Goal: Information Seeking & Learning: Learn about a topic

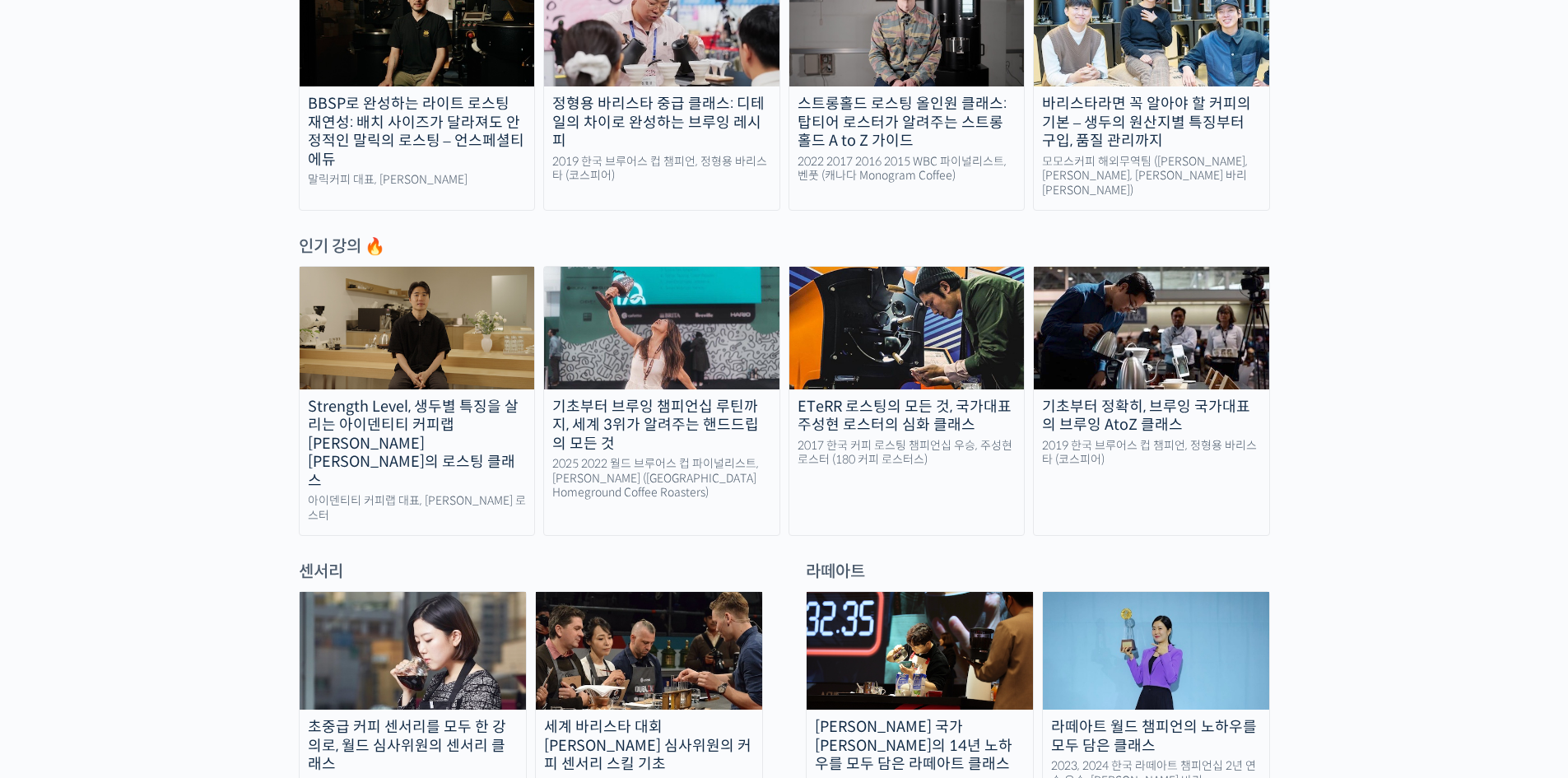
scroll to position [780, 0]
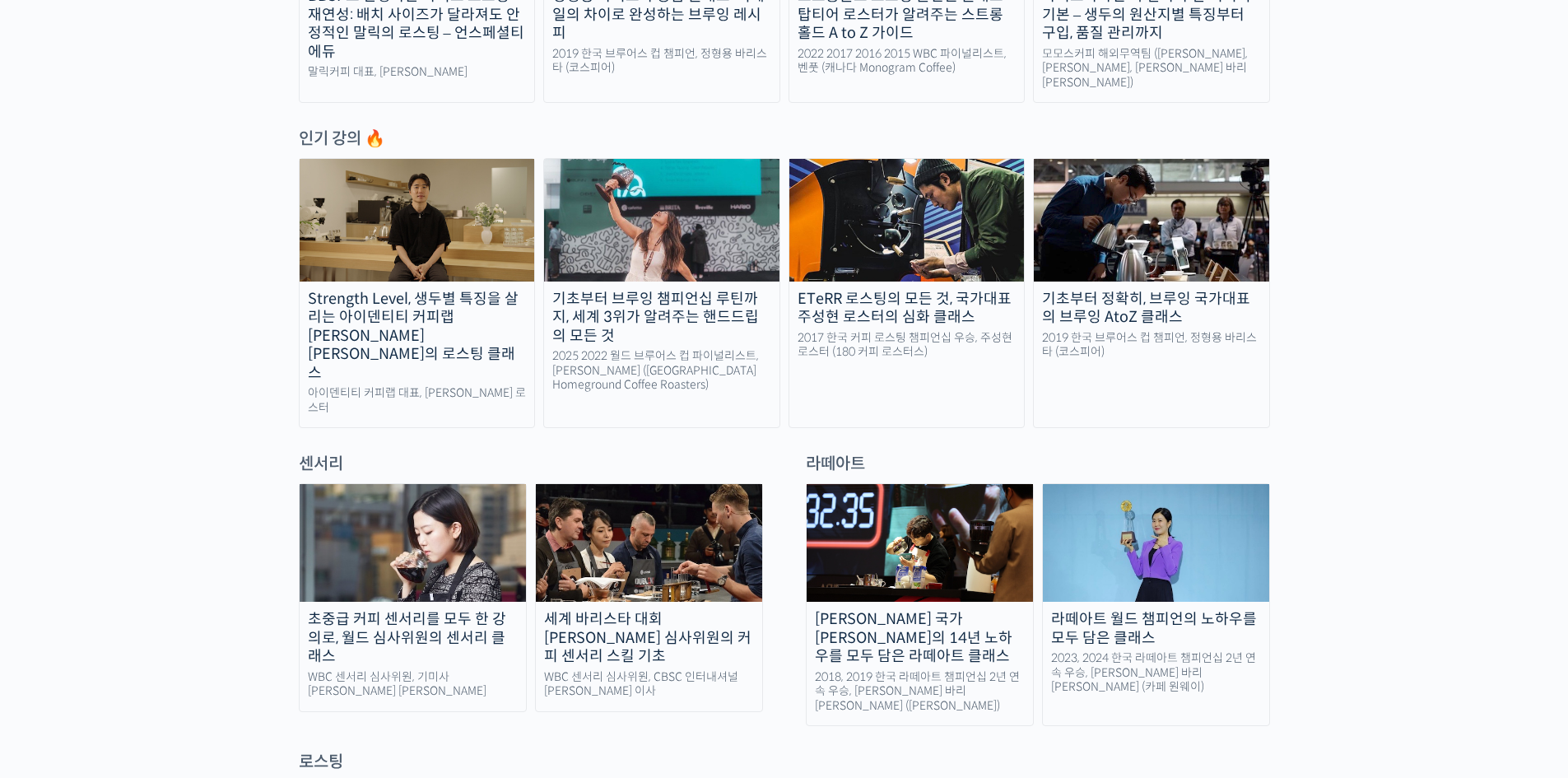
click at [933, 609] on div "[PERSON_NAME] 국가[PERSON_NAME]의 14년 노하우를 모두 담은 라떼아트 클래스" at bounding box center [920, 637] width 226 height 56
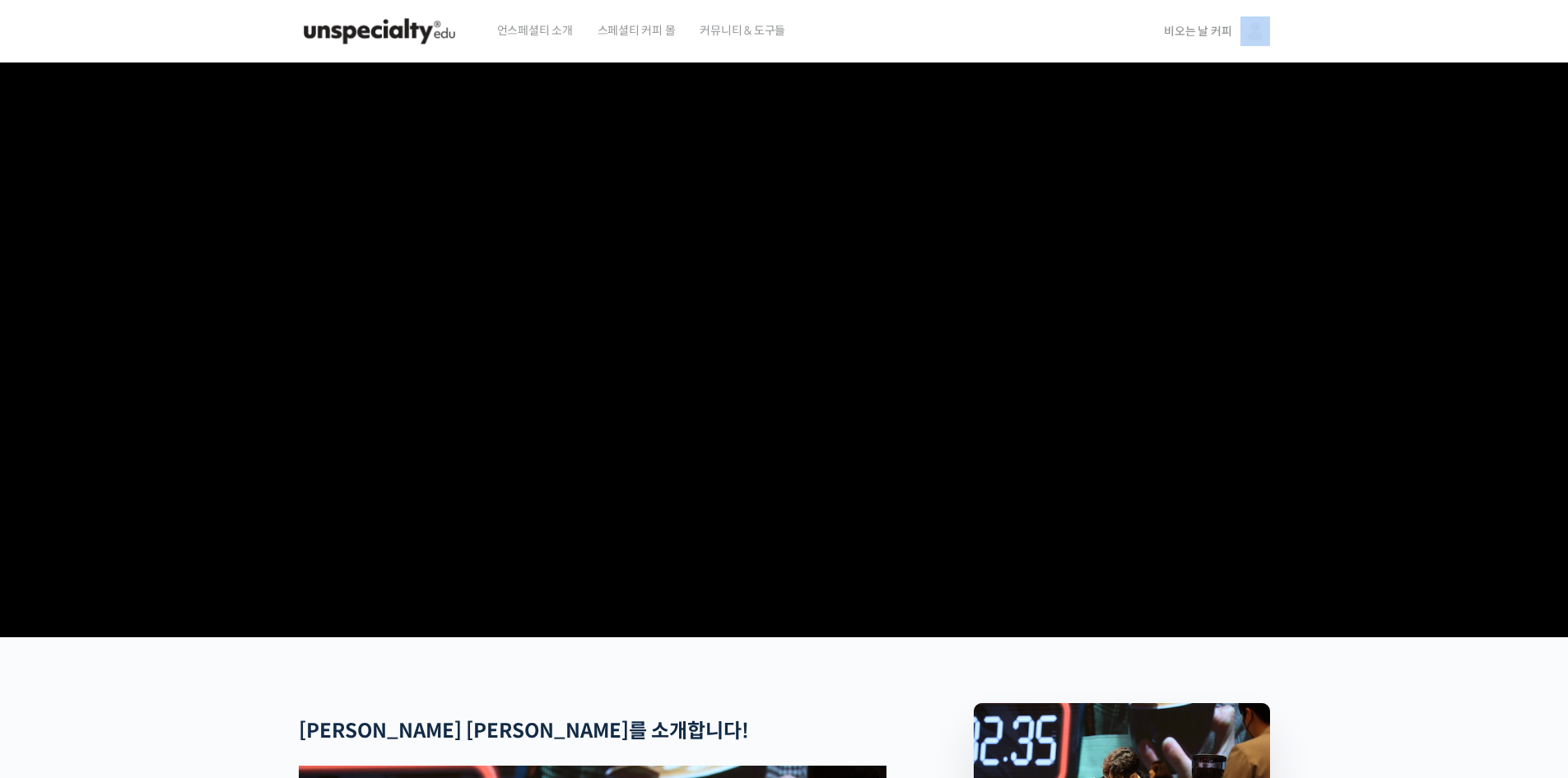
drag, startPoint x: 1568, startPoint y: 60, endPoint x: 1569, endPoint y: 122, distance: 62.0
click at [1568, 122] on html "언스페셜티 소개 스페셜티 커피 몰 커뮤니티 & 도구들 비오는 날 커피 비오는 날 커피 @dunamai1723446959 내가 등록한 강의 나의…" at bounding box center [784, 389] width 1568 height 778
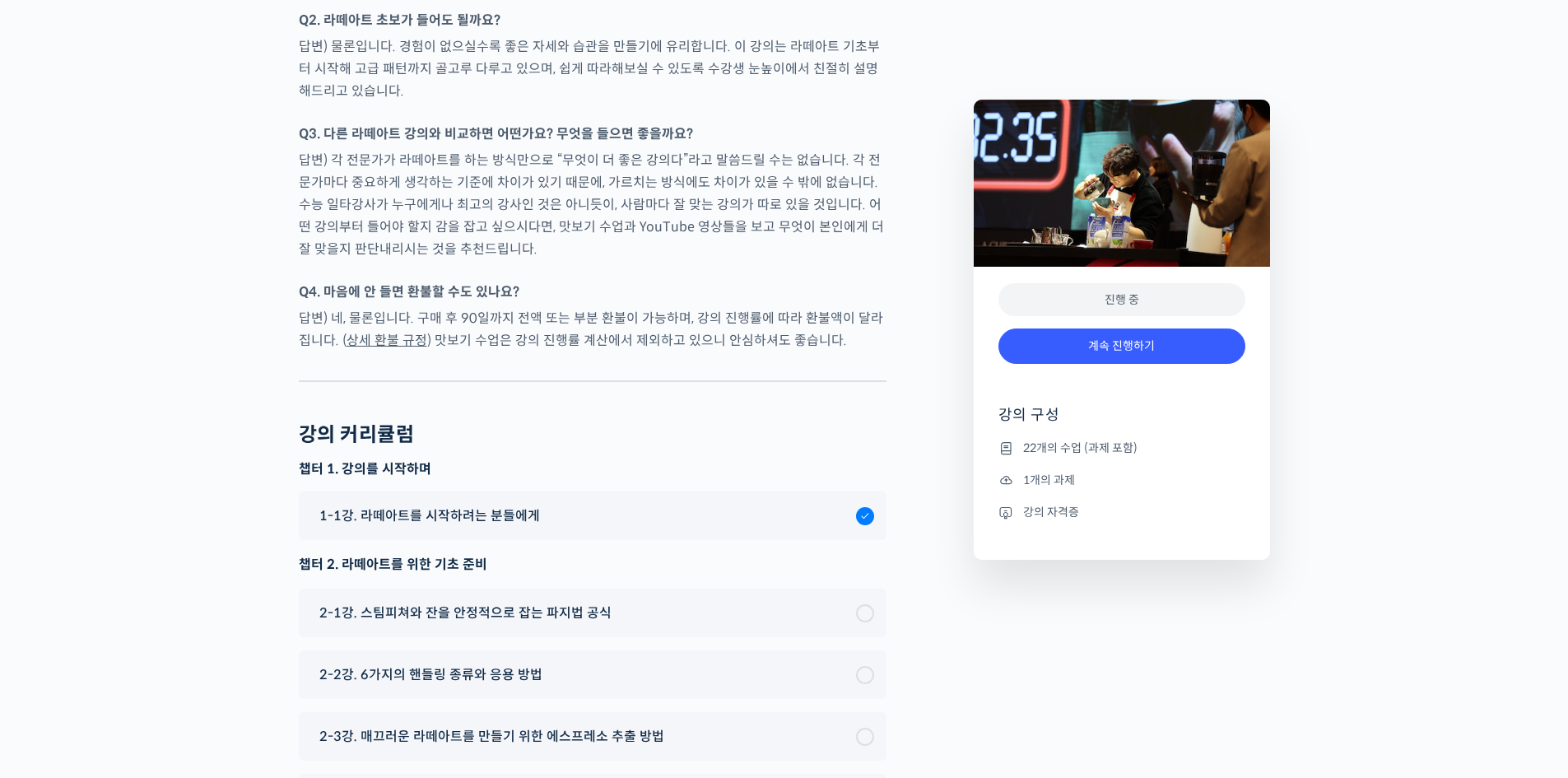
scroll to position [8007, 0]
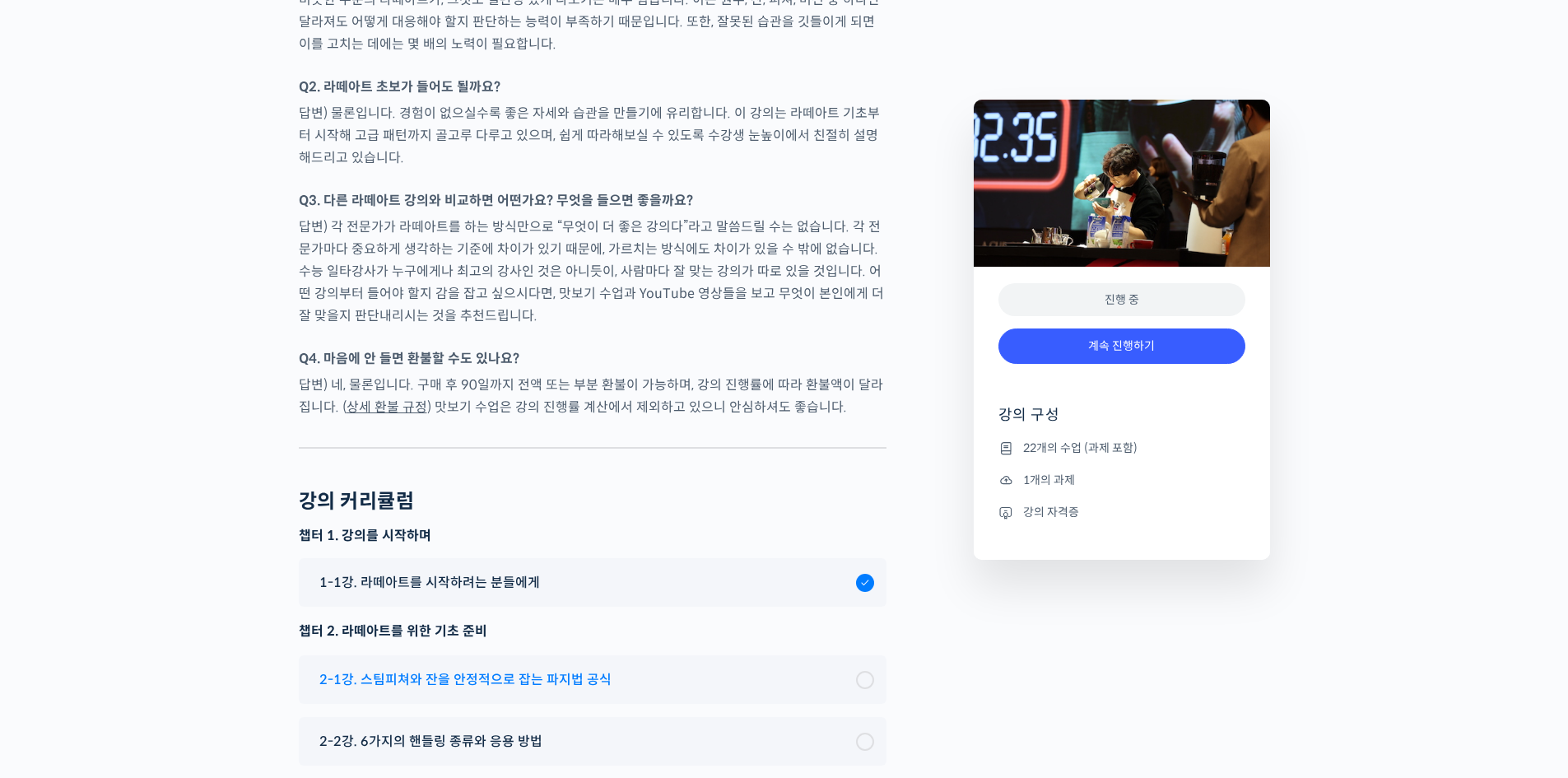
click at [597, 668] on span "2-1강. 스팀피쳐와 잔을 안정적으로 잡는 파지법 공식" at bounding box center [465, 679] width 292 height 22
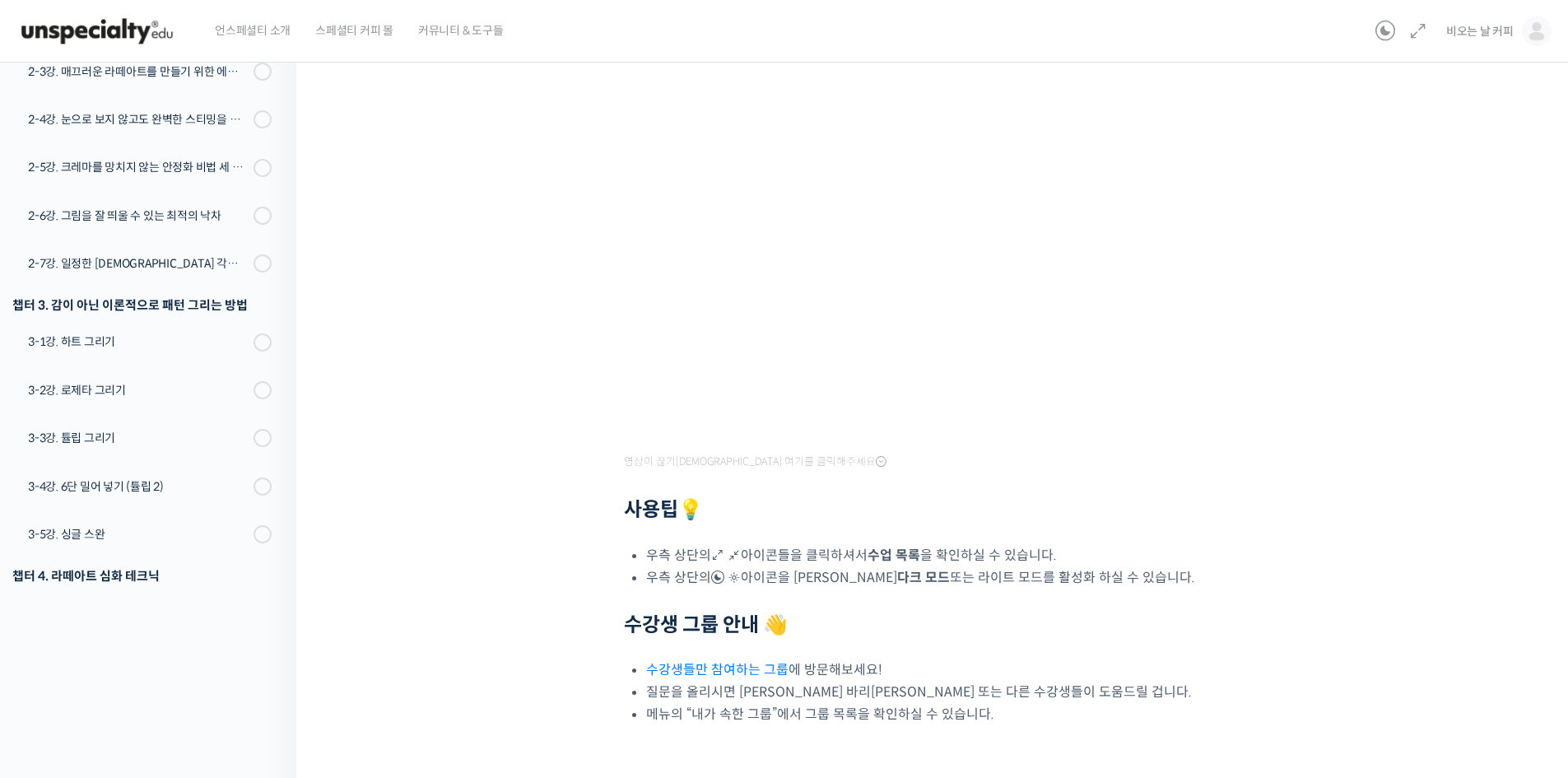
scroll to position [281, 0]
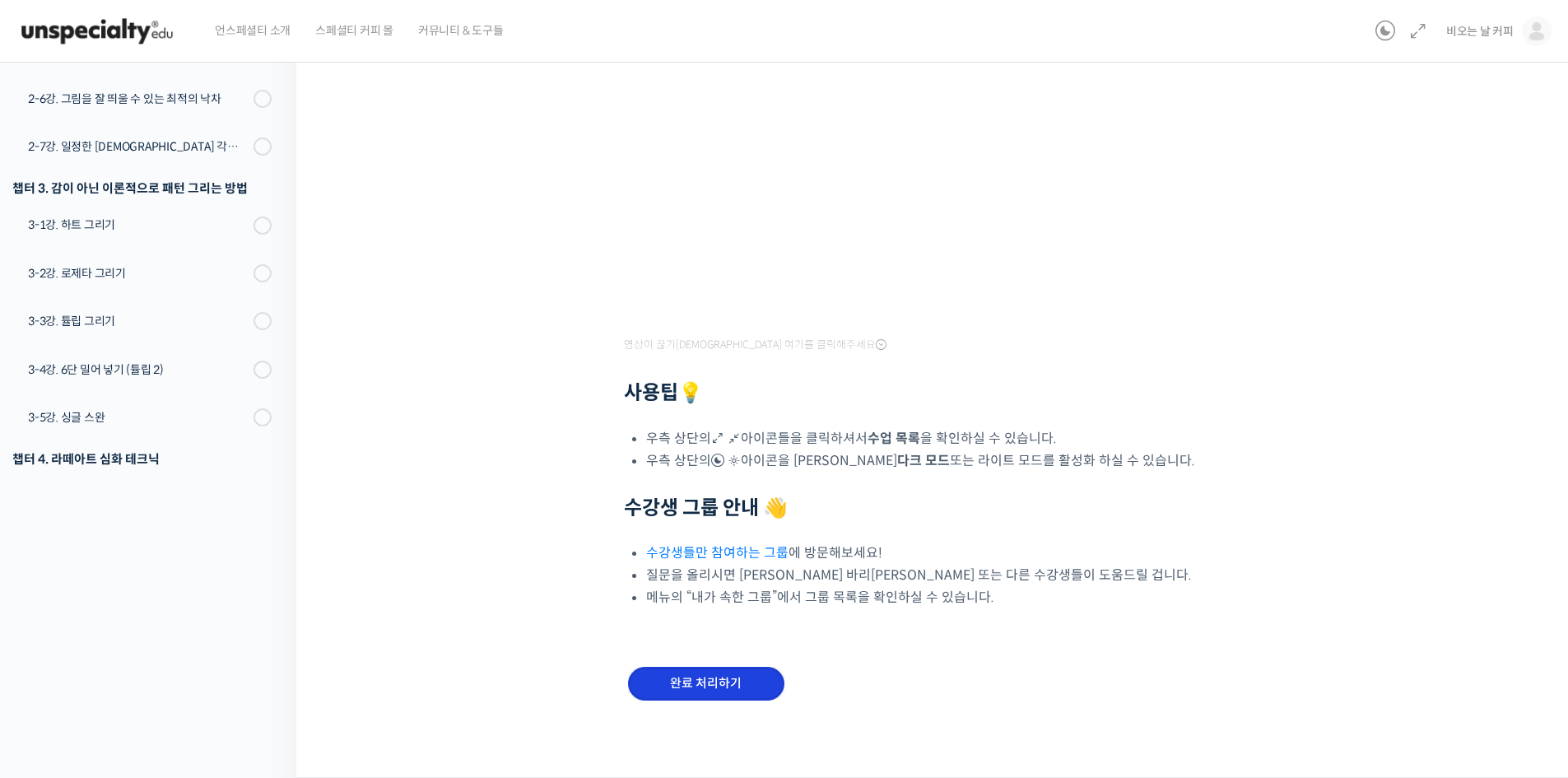
click at [715, 690] on input "완료 처리하기" at bounding box center [706, 683] width 156 height 34
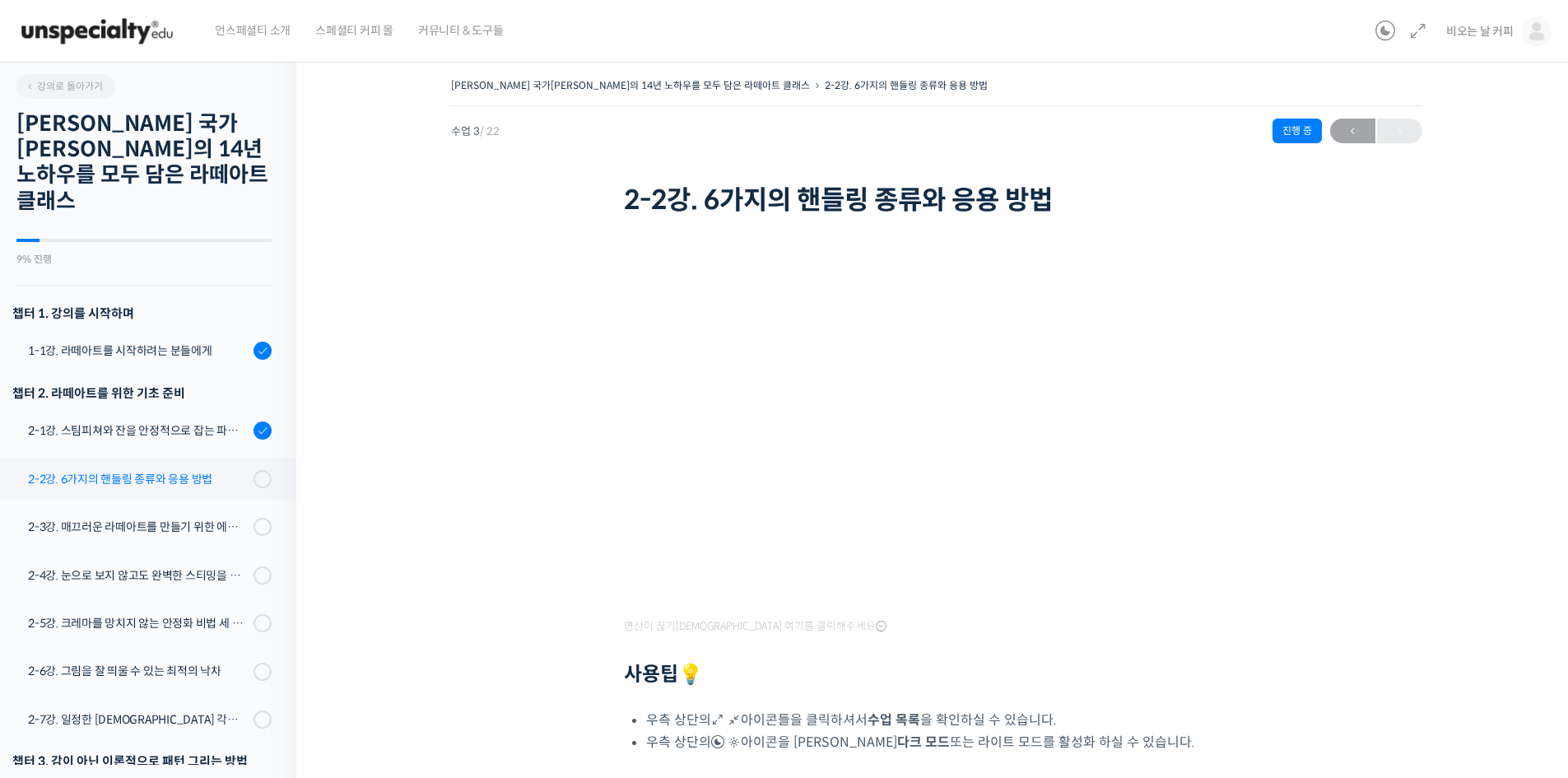
click at [140, 470] on div "2-2강. 6가지의 핸들링 종류와 응용 방법" at bounding box center [138, 479] width 221 height 18
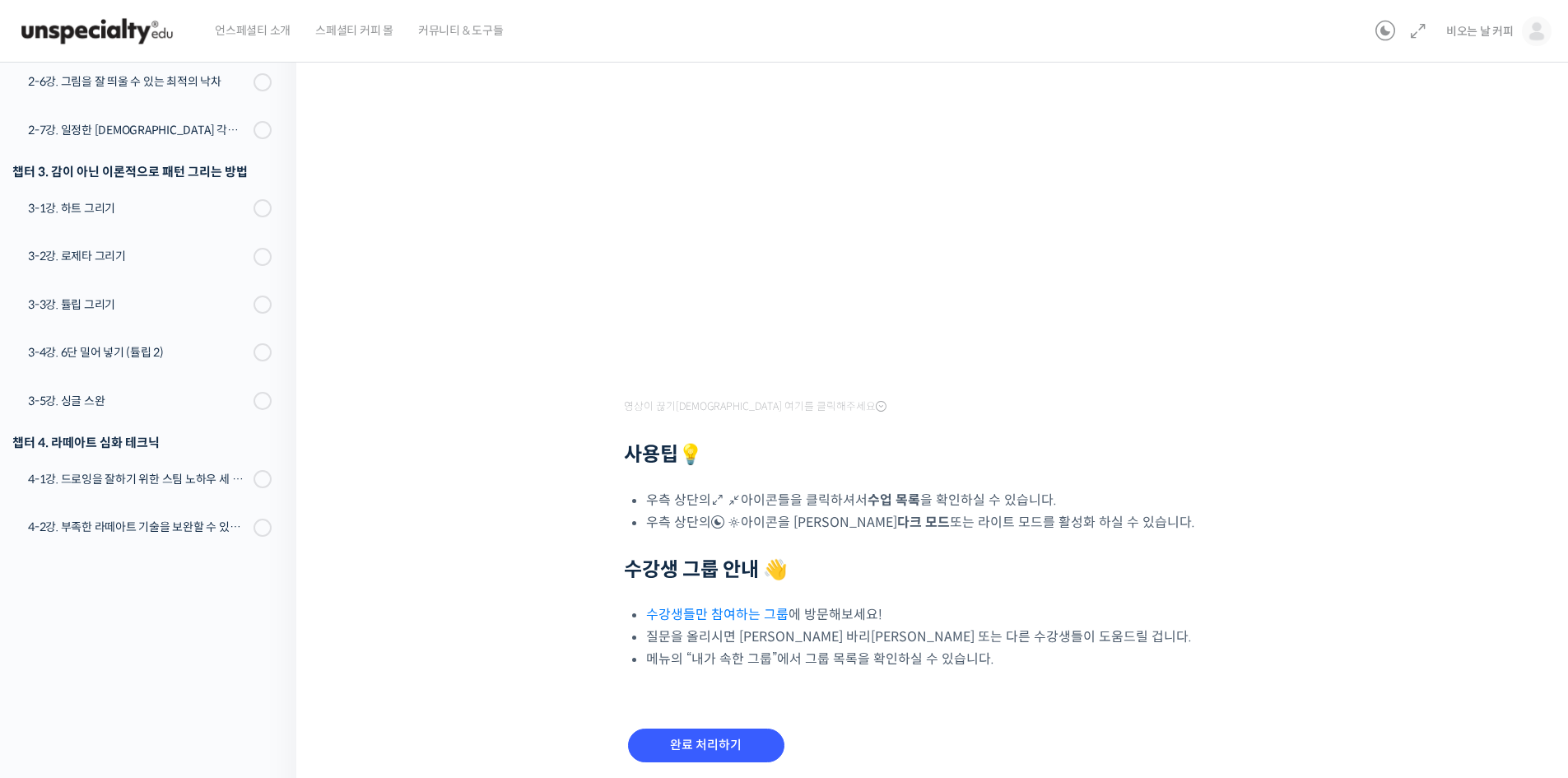
scroll to position [281, 0]
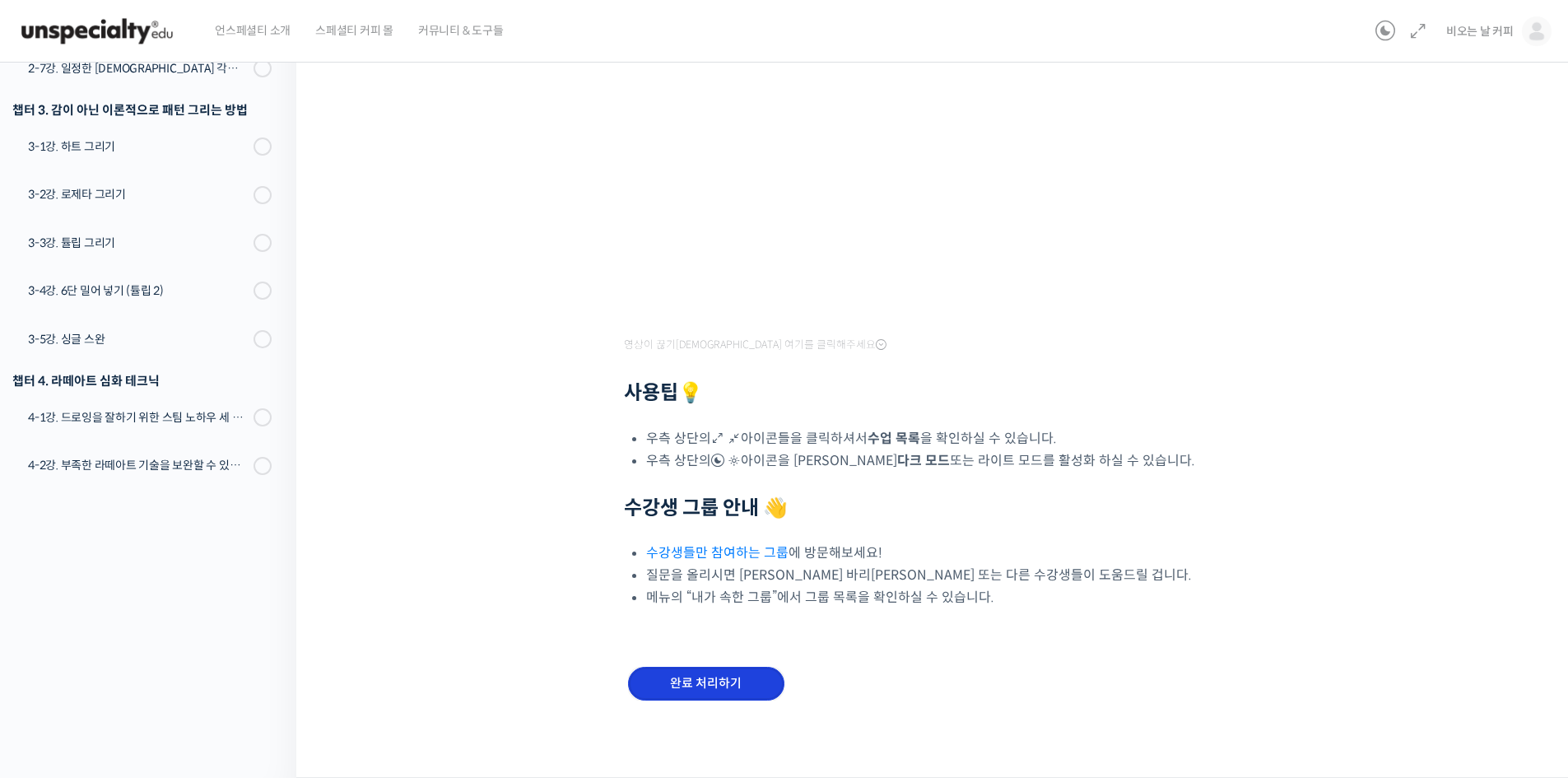
click at [722, 685] on input "완료 처리하기" at bounding box center [706, 683] width 156 height 34
